Goal: Check status

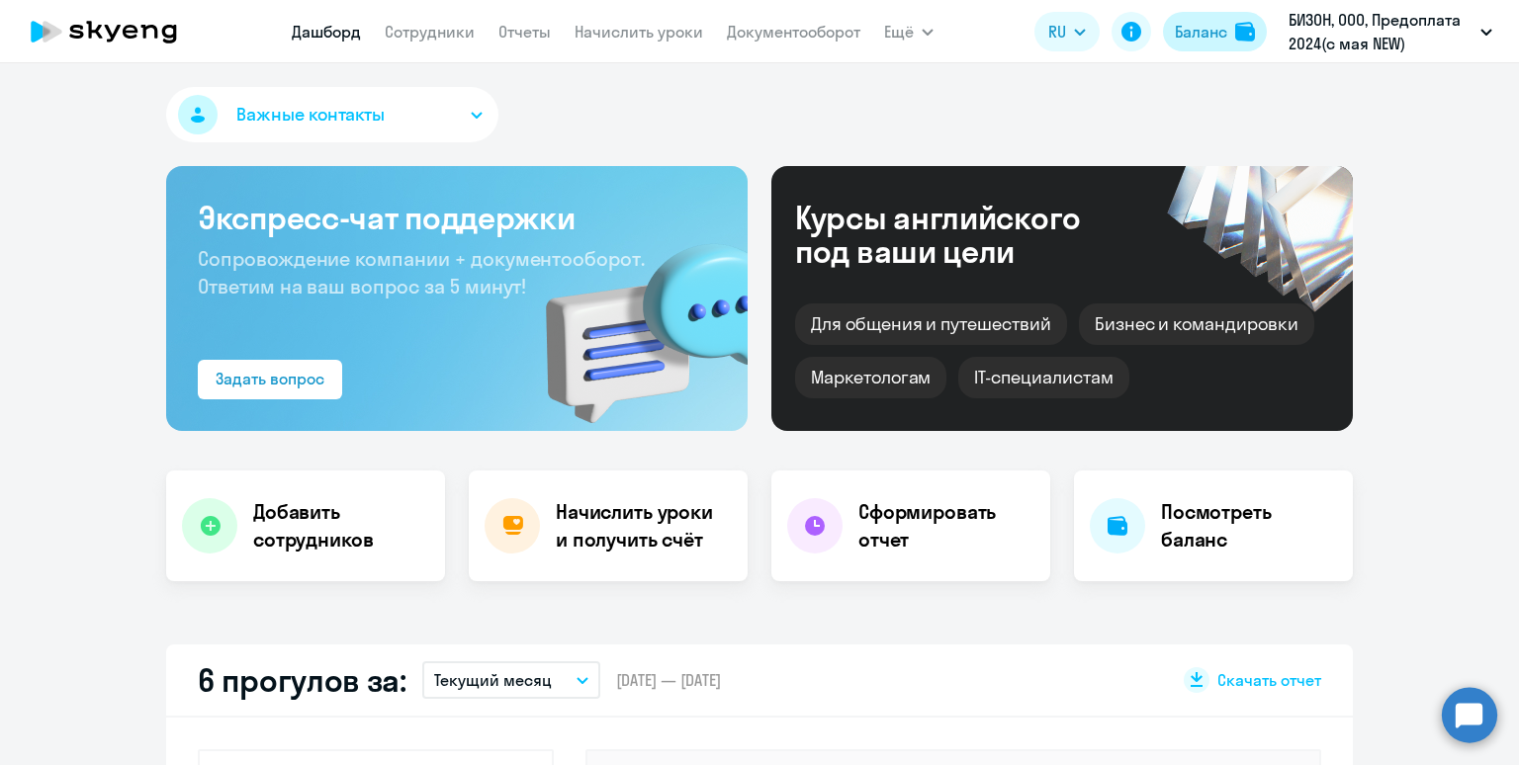
click at [1205, 41] on div "Баланс" at bounding box center [1201, 32] width 52 height 24
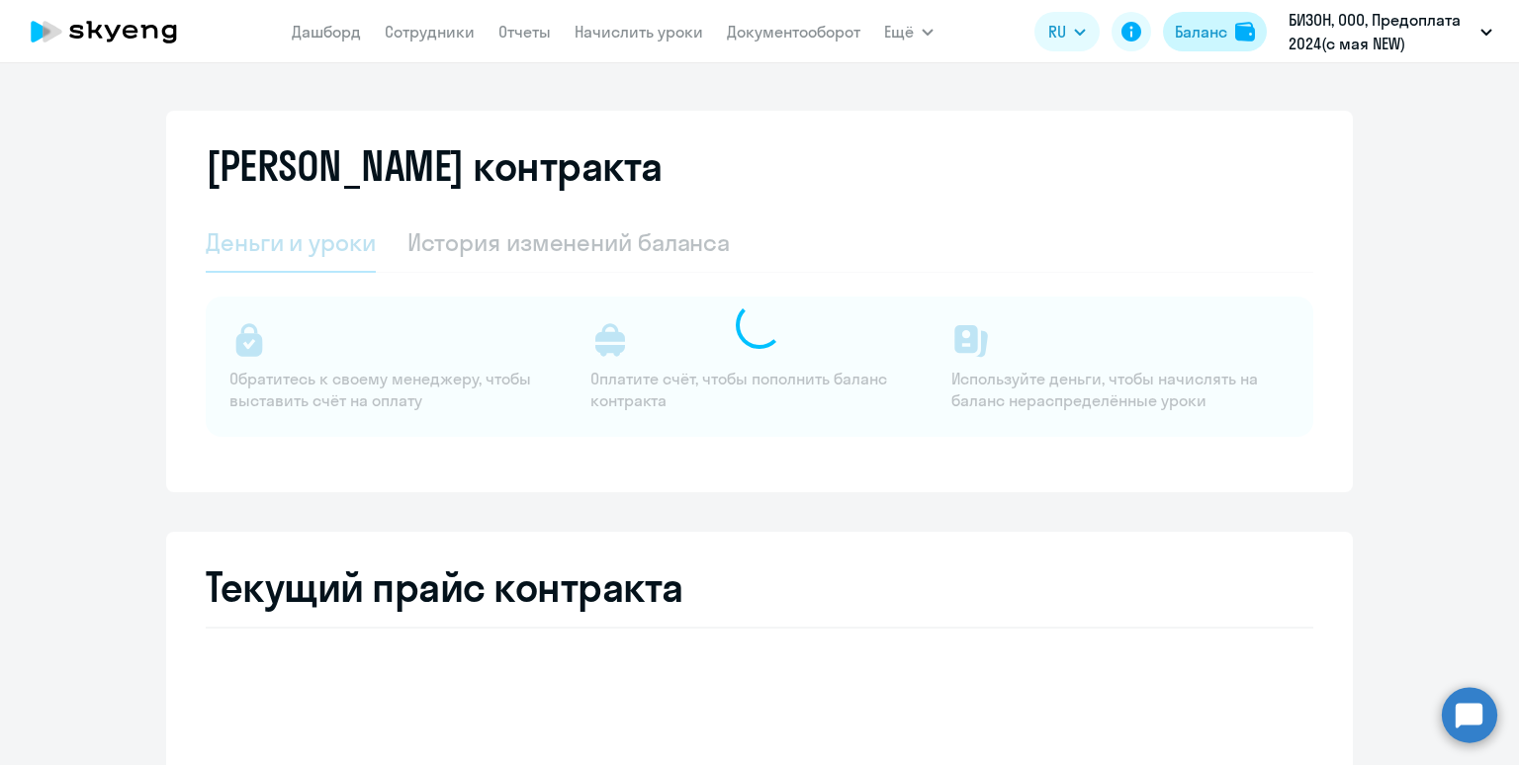
select select "english_adult_not_native_speaker"
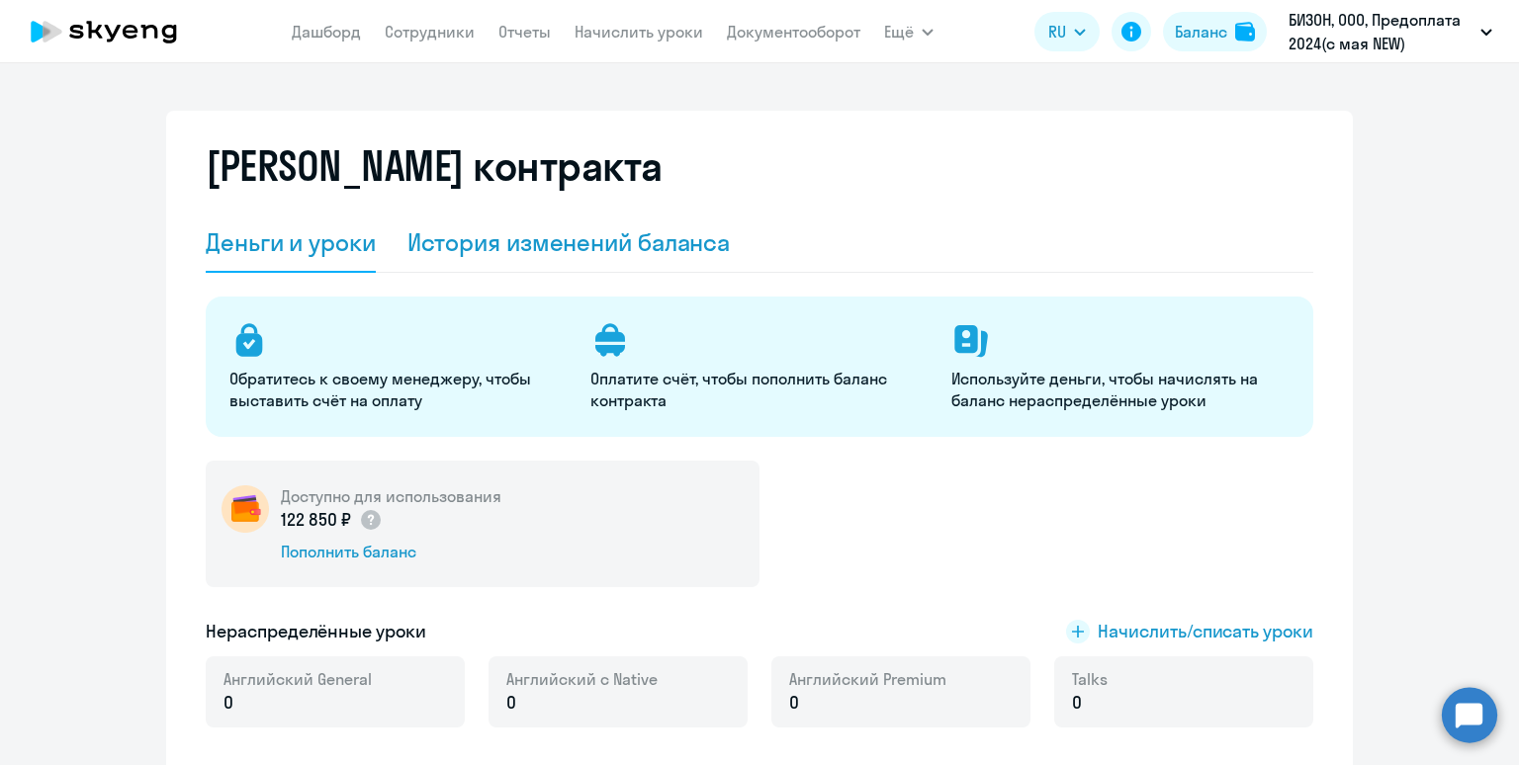
click at [562, 231] on div "История изменений баланса" at bounding box center [568, 242] width 323 height 32
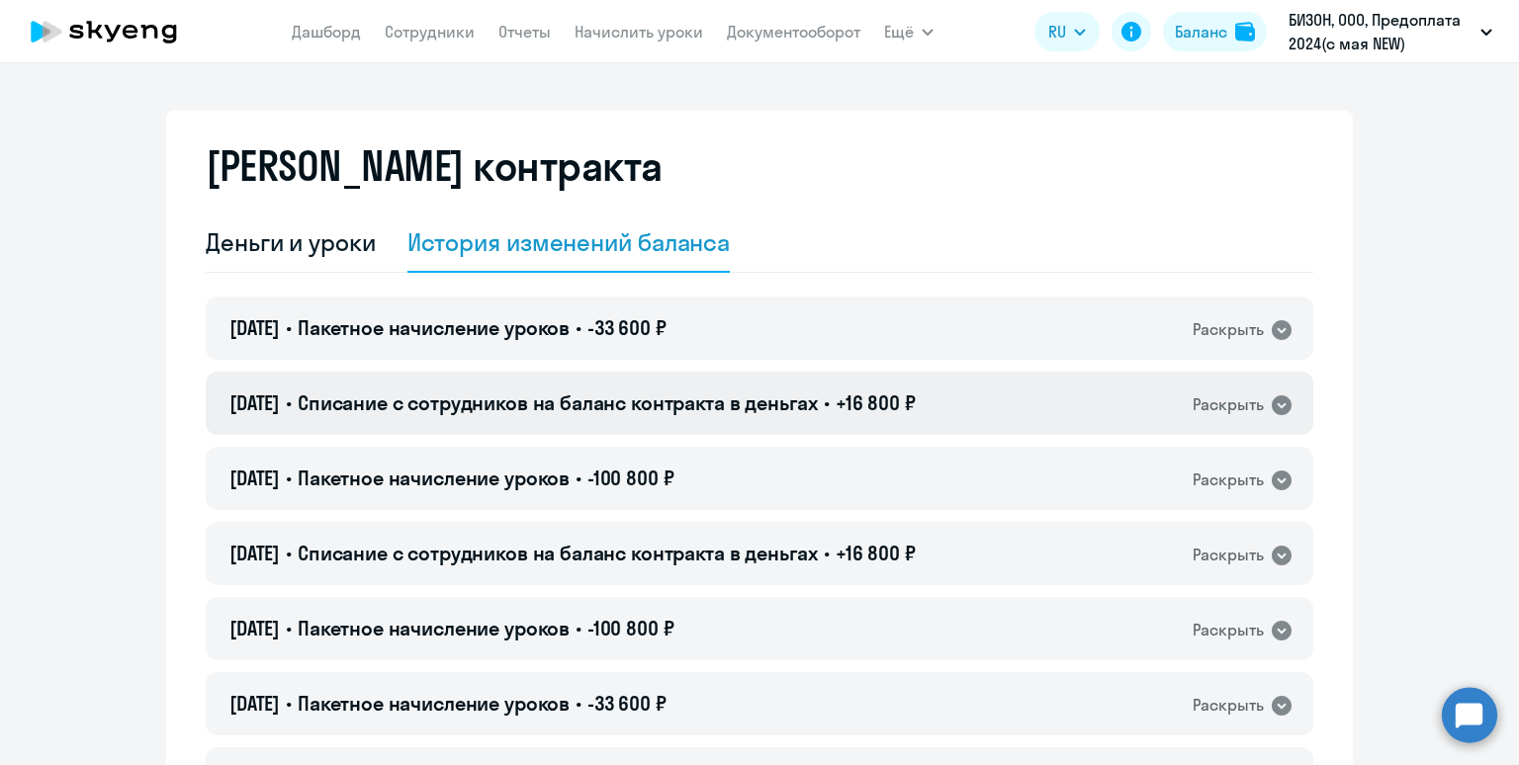
click at [690, 414] on span "Списание с сотрудников на баланс контракта в деньгах" at bounding box center [558, 403] width 520 height 25
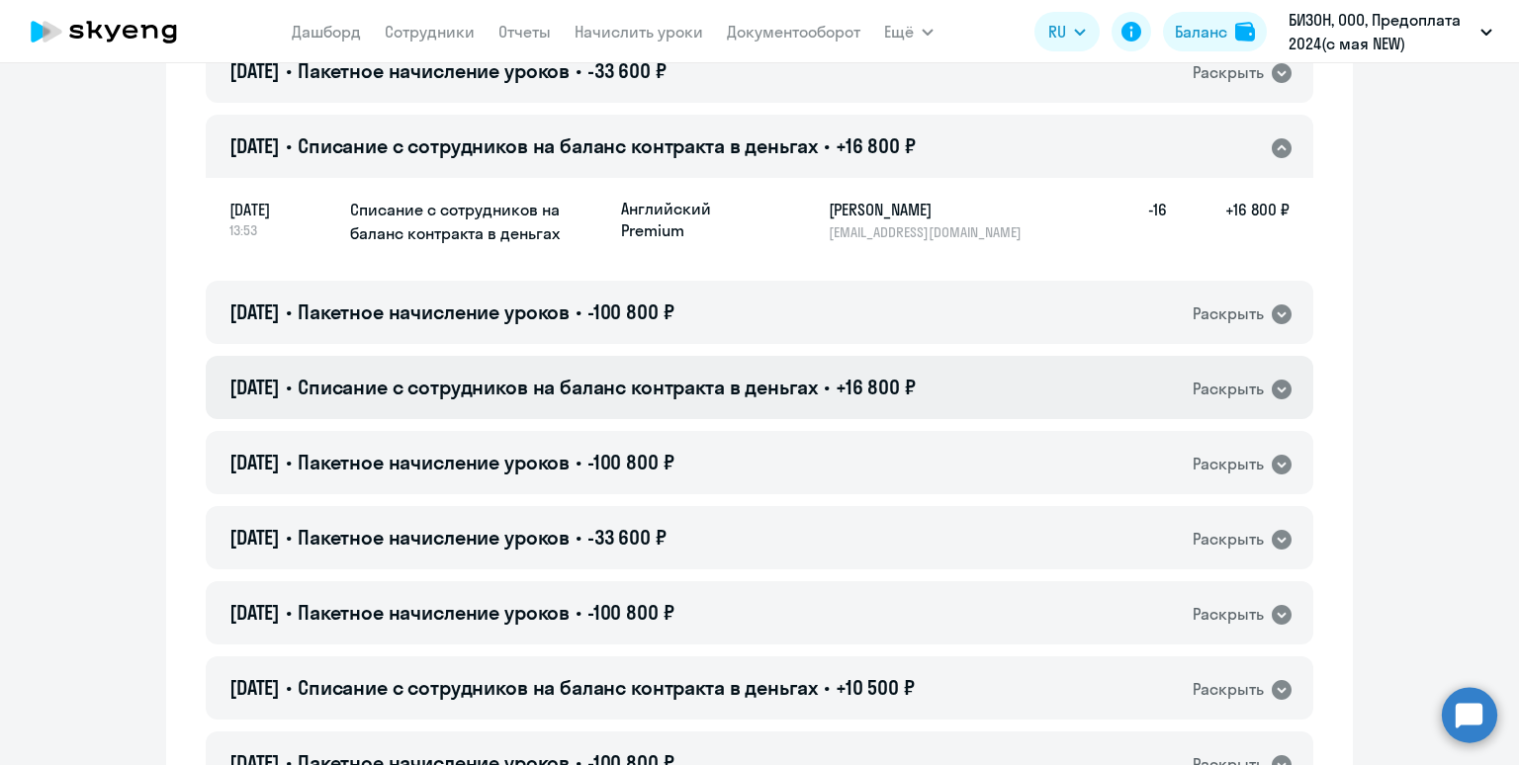
scroll to position [259, 0]
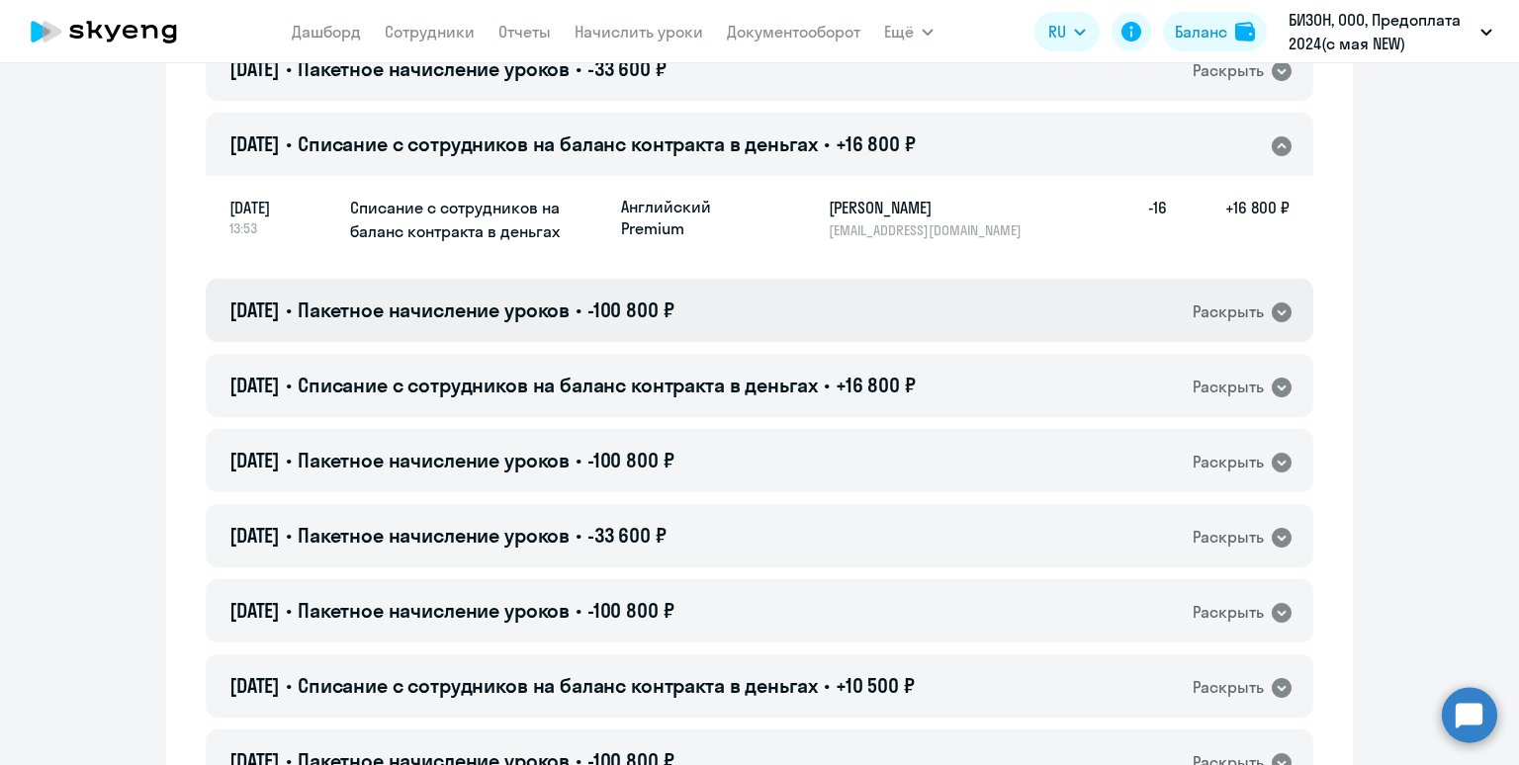
click at [750, 304] on div "[DATE] • Пакетное начисление уроков • -100 800 ₽ Раскрыть" at bounding box center [760, 310] width 1108 height 63
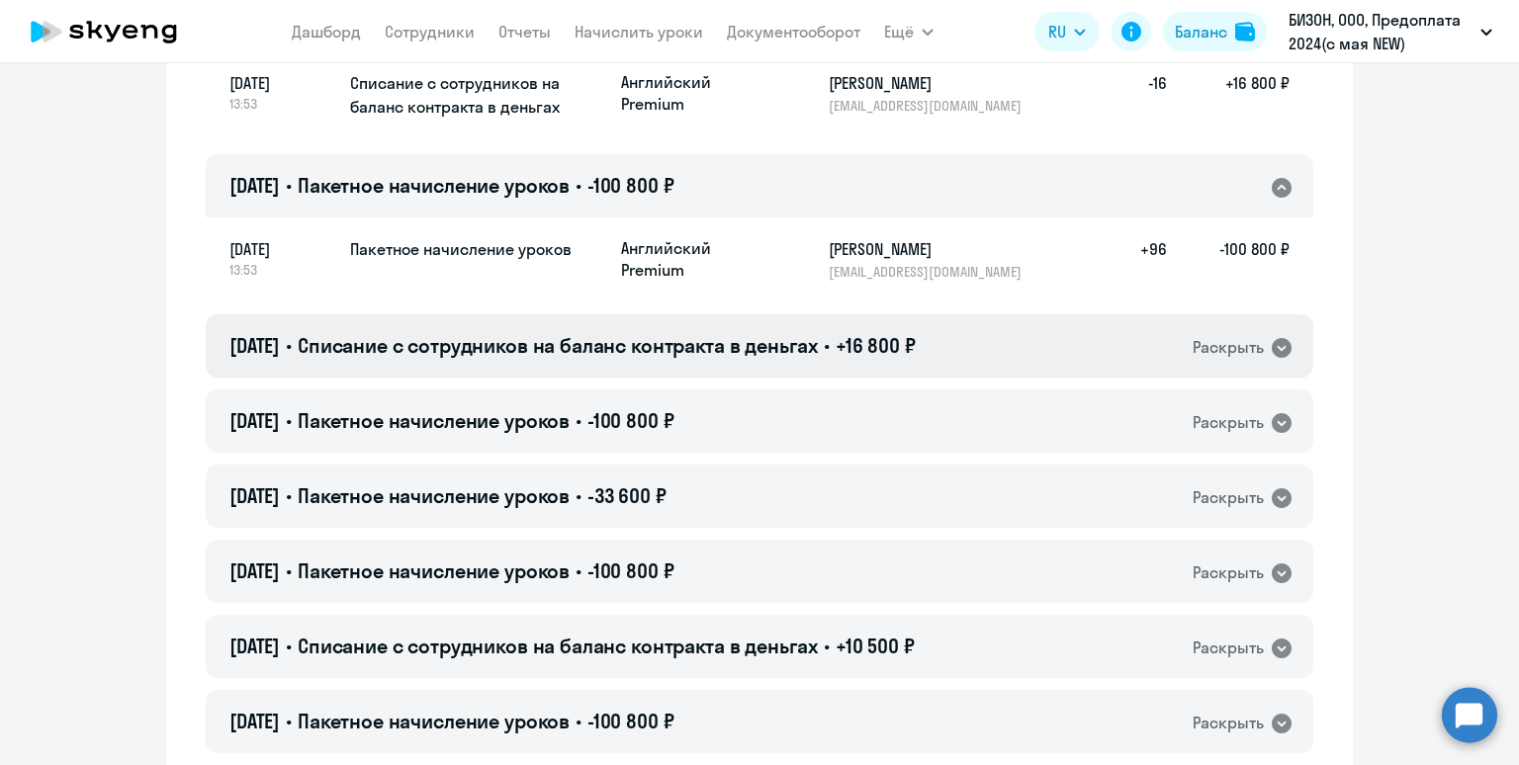
scroll to position [442, 0]
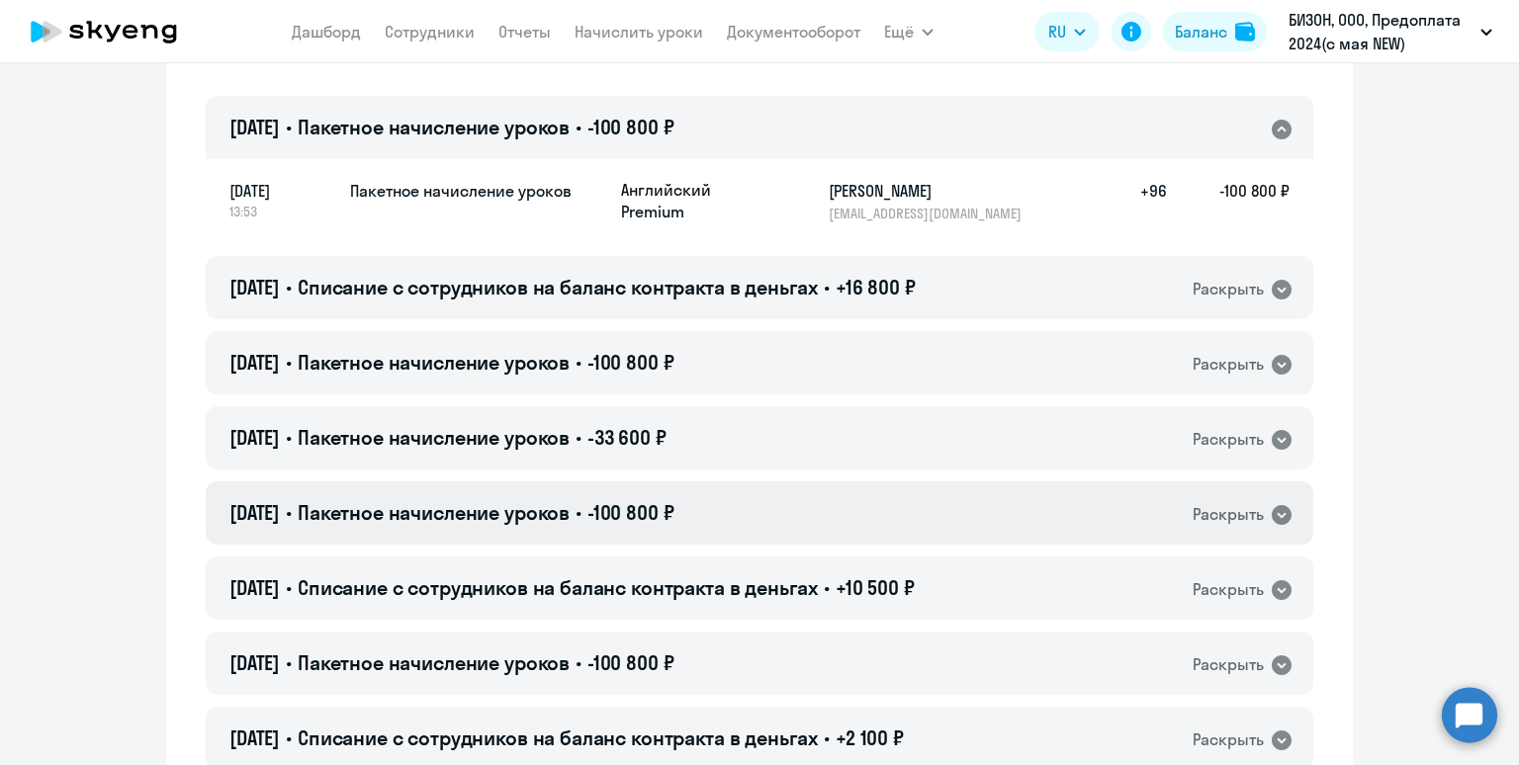
click at [745, 498] on div "[DATE] • Пакетное начисление уроков • -100 800 ₽ Раскрыть" at bounding box center [760, 513] width 1108 height 63
